Goal: Task Accomplishment & Management: Manage account settings

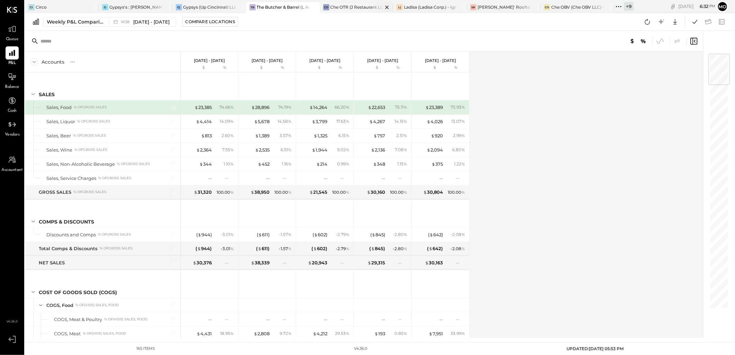
click at [337, 9] on div "Che OTR (J Restaurant LLC) - Ignite" at bounding box center [356, 7] width 53 height 6
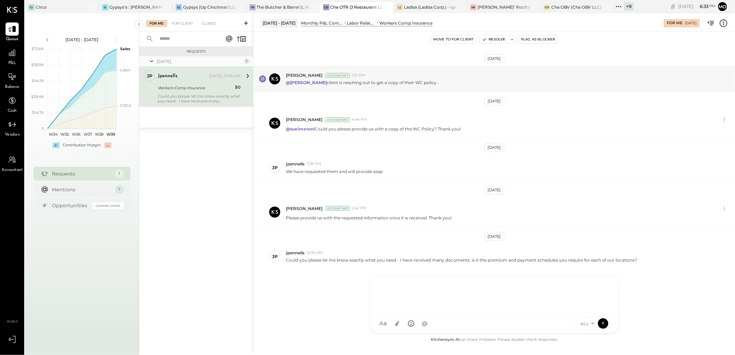
click at [403, 308] on div at bounding box center [494, 294] width 235 height 28
drag, startPoint x: 569, startPoint y: 290, endPoint x: 323, endPoint y: 290, distance: 245.6
click at [323, 290] on div "[DATE] - [DATE] Monthly P&L Comparison LABOR Labor Related Expenses Workers Com…" at bounding box center [494, 183] width 482 height 340
click at [603, 283] on icon at bounding box center [604, 284] width 8 height 8
click at [448, 289] on div "Could you please provide the document for each location, if possible?" at bounding box center [485, 289] width 216 height 7
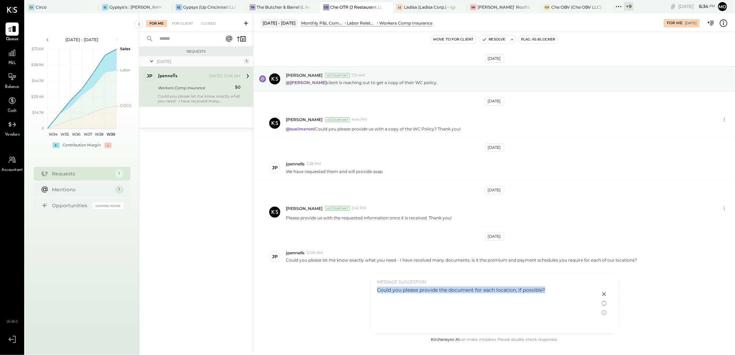
drag, startPoint x: 378, startPoint y: 290, endPoint x: 557, endPoint y: 291, distance: 179.2
click at [557, 291] on div "Could you please provide the document for each location, if possible?" at bounding box center [485, 289] width 216 height 7
copy div "Could you please provide the document for each location, if possible?"
click at [604, 294] on icon at bounding box center [603, 293] width 3 height 3
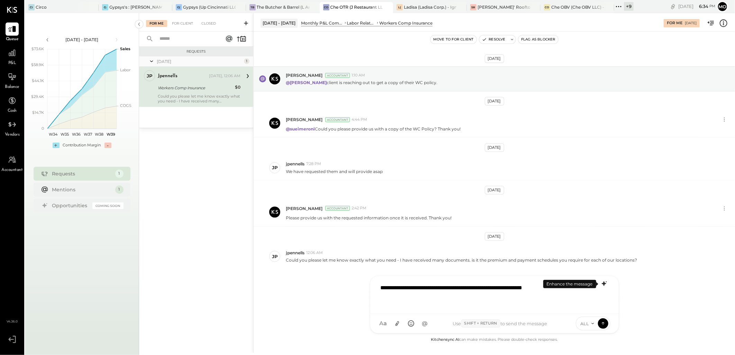
click at [568, 292] on div "**********" at bounding box center [494, 294] width 235 height 28
drag, startPoint x: 568, startPoint y: 292, endPoint x: 350, endPoint y: 290, distance: 217.9
click at [351, 291] on div "[DATE] - [DATE] Monthly P&L Comparison LABOR Labor Related Expenses Workers Com…" at bounding box center [494, 183] width 482 height 340
click at [378, 287] on div "**********" at bounding box center [494, 294] width 235 height 28
click at [383, 288] on div "**********" at bounding box center [494, 294] width 235 height 28
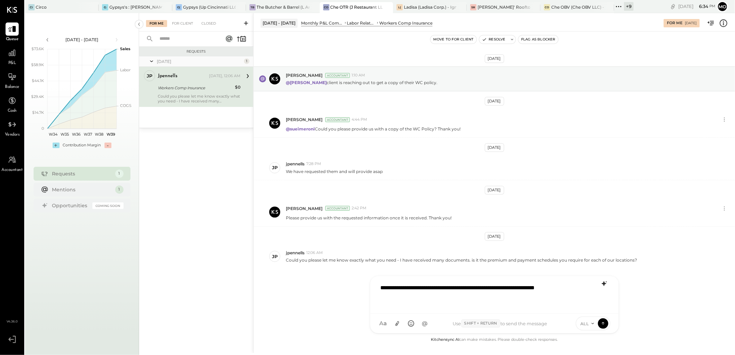
click at [473, 286] on div "**********" at bounding box center [494, 294] width 235 height 28
click at [469, 305] on div "**********" at bounding box center [494, 294] width 235 height 28
click at [603, 323] on icon at bounding box center [603, 323] width 6 height 7
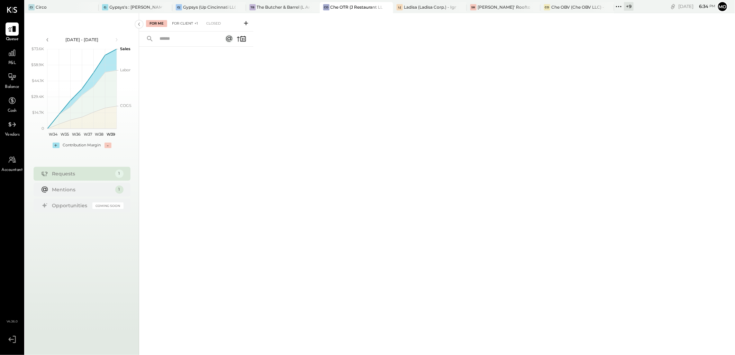
click at [186, 21] on div "For Client +1" at bounding box center [184, 23] width 33 height 7
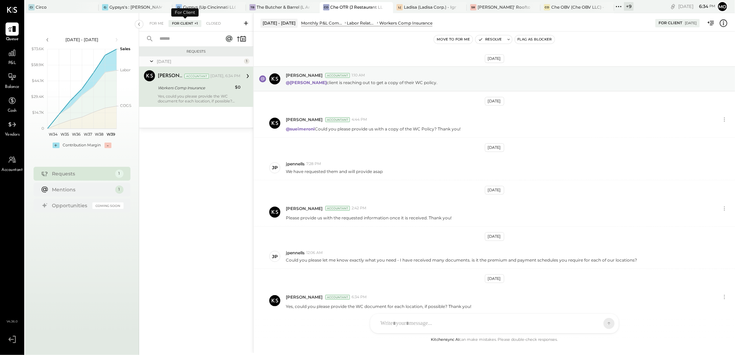
scroll to position [31, 0]
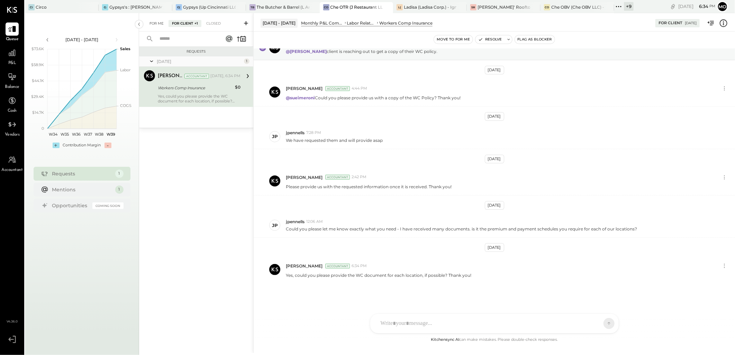
click at [158, 22] on div "For Me" at bounding box center [156, 23] width 21 height 7
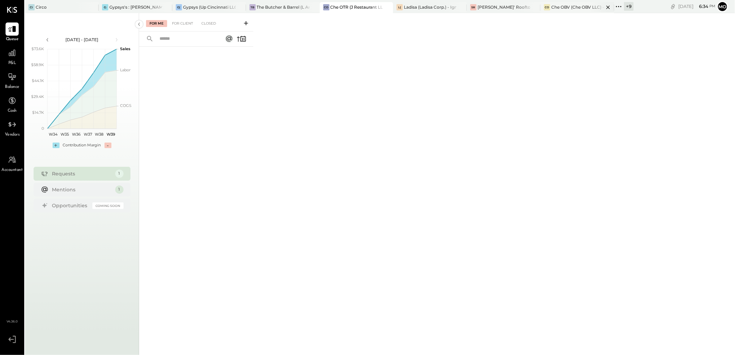
click at [559, 6] on div "Che OBV (Che OBV LLC) - Ignite" at bounding box center [577, 7] width 53 height 6
click at [184, 16] on div "For Me For Client Closed" at bounding box center [196, 22] width 114 height 18
click at [184, 20] on div "For Client" at bounding box center [182, 23] width 28 height 7
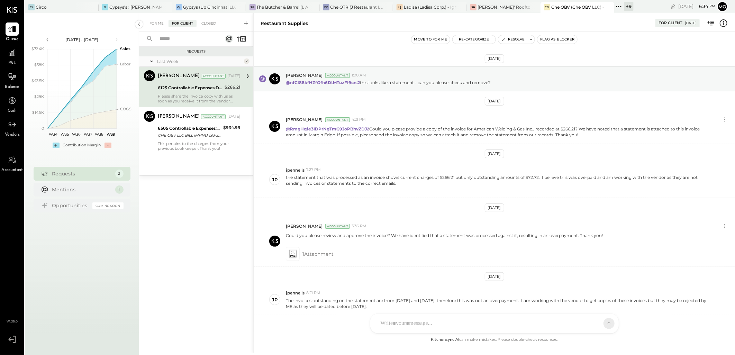
scroll to position [77, 0]
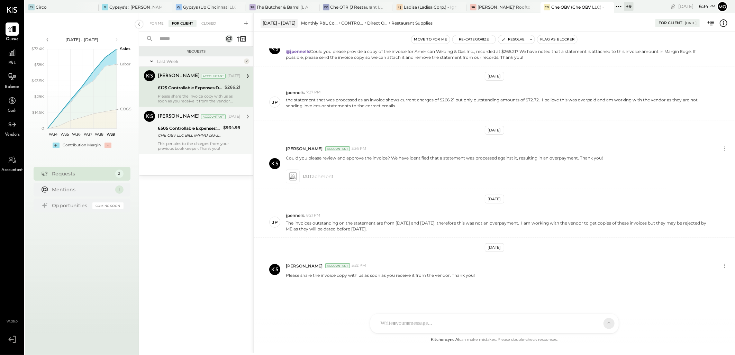
click at [182, 136] on div "CHE OBV LLC BILL IMPND 193-3821157 CHE OBV LLC 071725 [URL][DOMAIN_NAME]" at bounding box center [189, 135] width 63 height 7
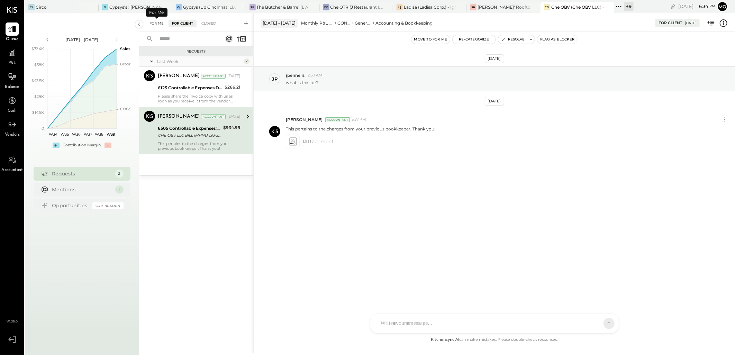
click at [162, 23] on div "For Me" at bounding box center [156, 23] width 21 height 7
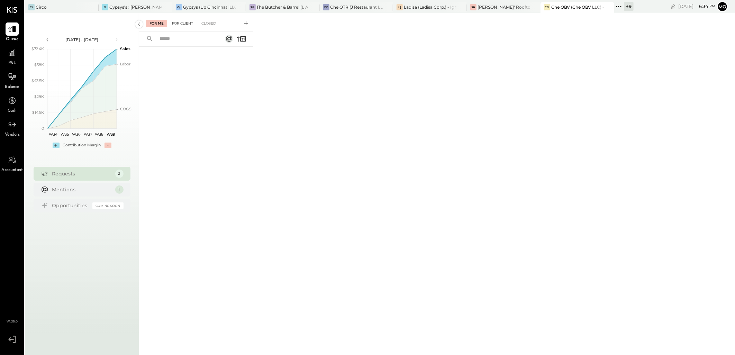
click at [189, 25] on div "For Client" at bounding box center [182, 23] width 28 height 7
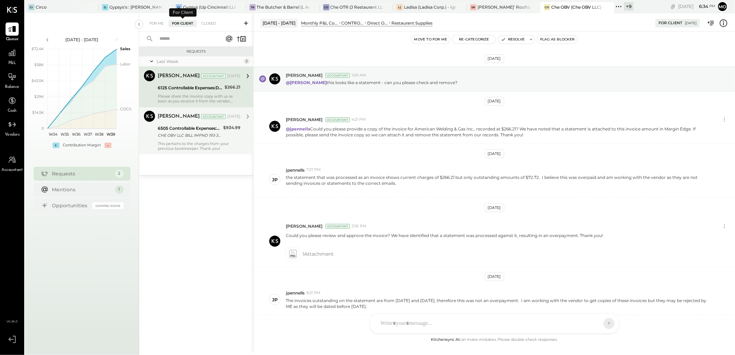
scroll to position [77, 0]
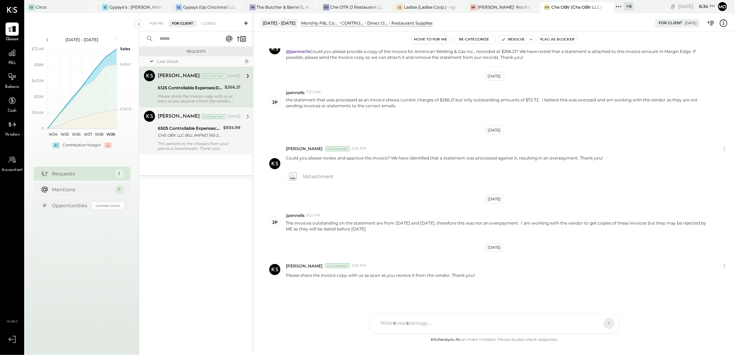
click at [196, 141] on div "This pertains to the charges from your previous bookkeeper. Thank you!" at bounding box center [199, 146] width 83 height 10
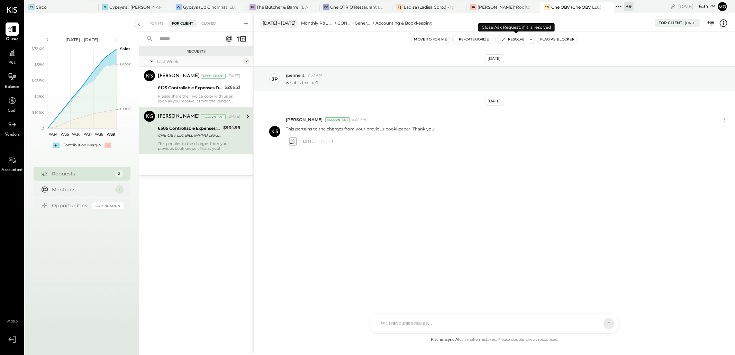
click at [506, 42] on button "Resolve" at bounding box center [512, 39] width 29 height 8
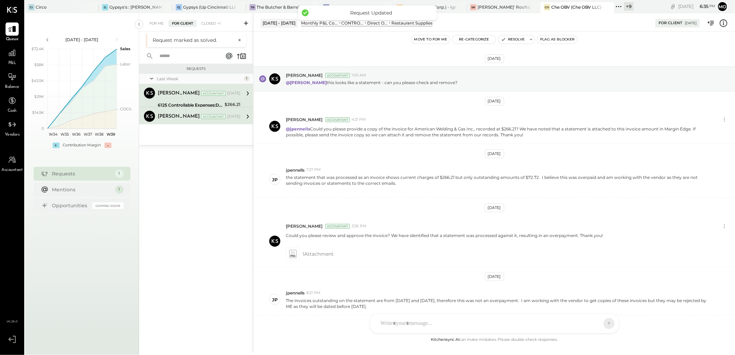
scroll to position [77, 0]
